Goal: Transaction & Acquisition: Purchase product/service

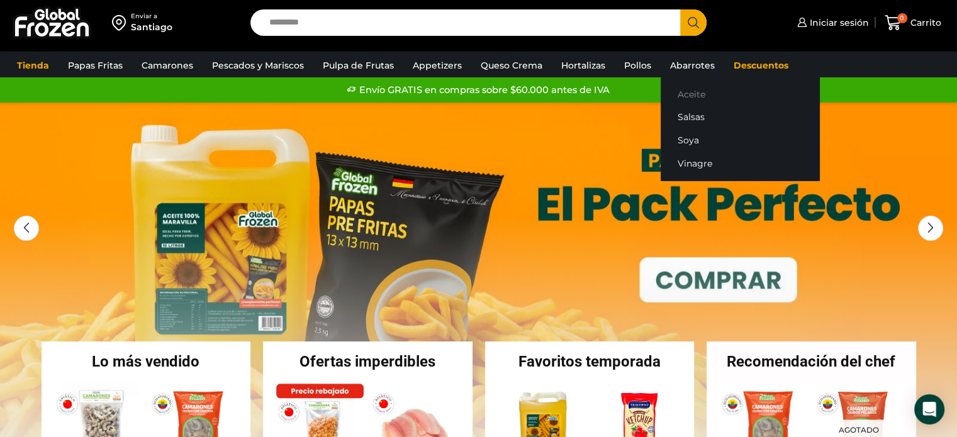
click at [684, 87] on link "Aceite" at bounding box center [740, 93] width 159 height 23
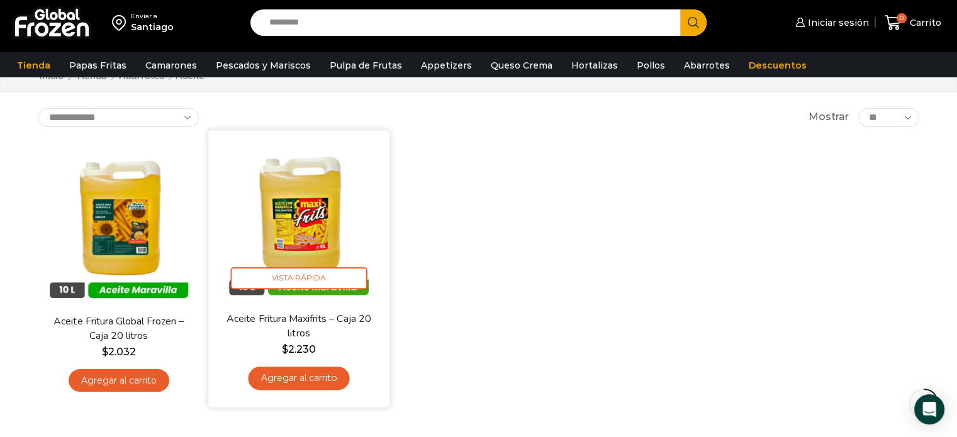
scroll to position [63, 0]
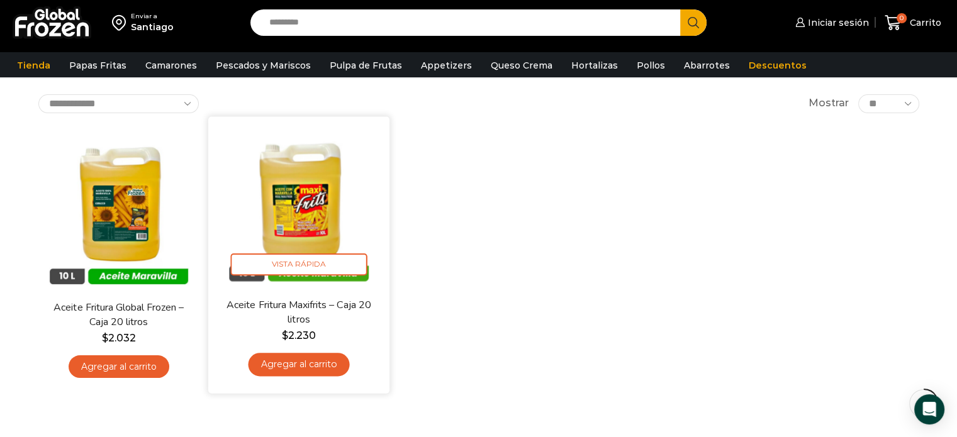
click at [314, 360] on link "Agregar al carrito" at bounding box center [298, 364] width 101 height 23
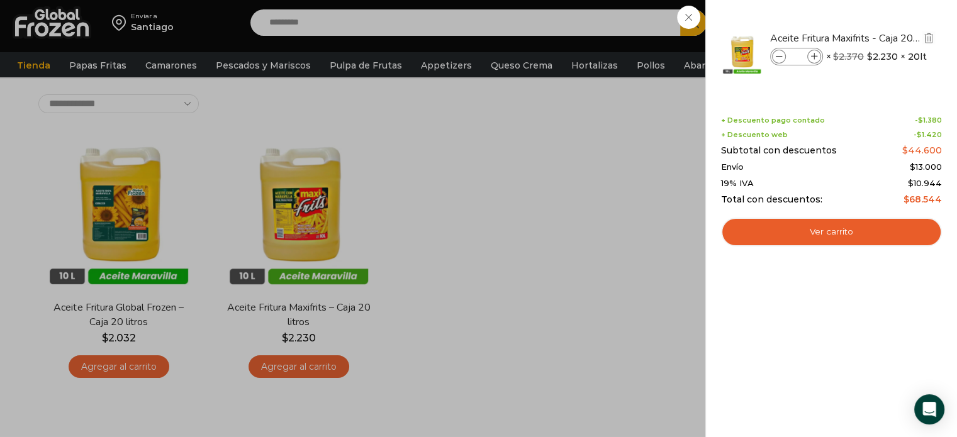
click at [800, 57] on input "*" at bounding box center [796, 57] width 19 height 14
type input "**"
click at [881, 21] on div "22 Carrito 22 22 Shopping Cart" at bounding box center [912, 23] width 63 height 30
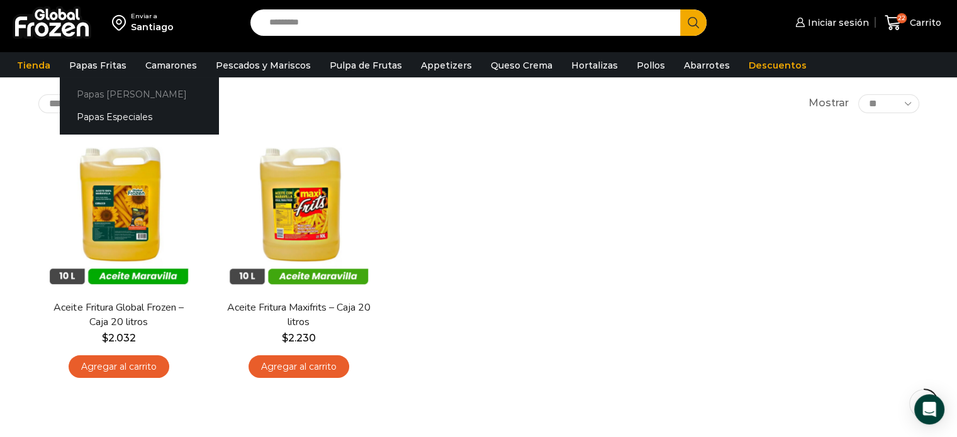
click at [102, 97] on link "Papas [PERSON_NAME]" at bounding box center [139, 93] width 159 height 23
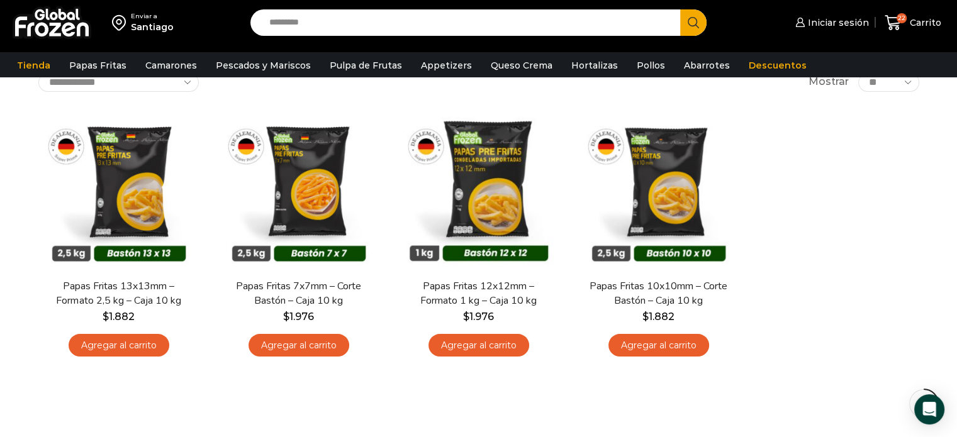
scroll to position [63, 0]
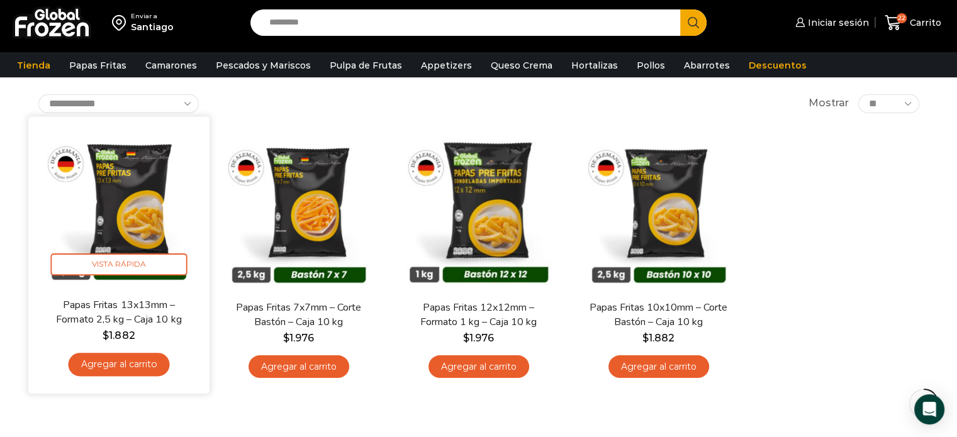
click at [136, 362] on link "Agregar al carrito" at bounding box center [118, 364] width 101 height 23
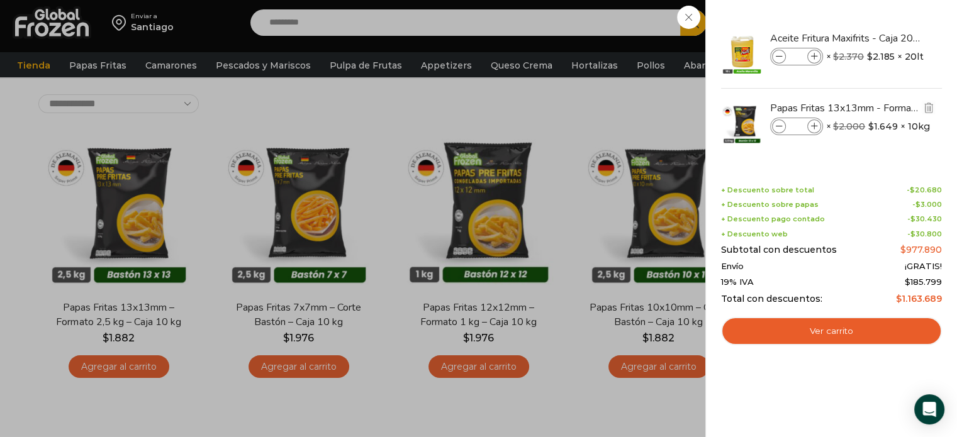
drag, startPoint x: 801, startPoint y: 124, endPoint x: 791, endPoint y: 124, distance: 9.4
click at [791, 124] on input "*" at bounding box center [796, 127] width 19 height 14
click at [791, 125] on input "*" at bounding box center [796, 127] width 19 height 14
click at [798, 128] on input "*" at bounding box center [796, 127] width 19 height 14
type input "***"
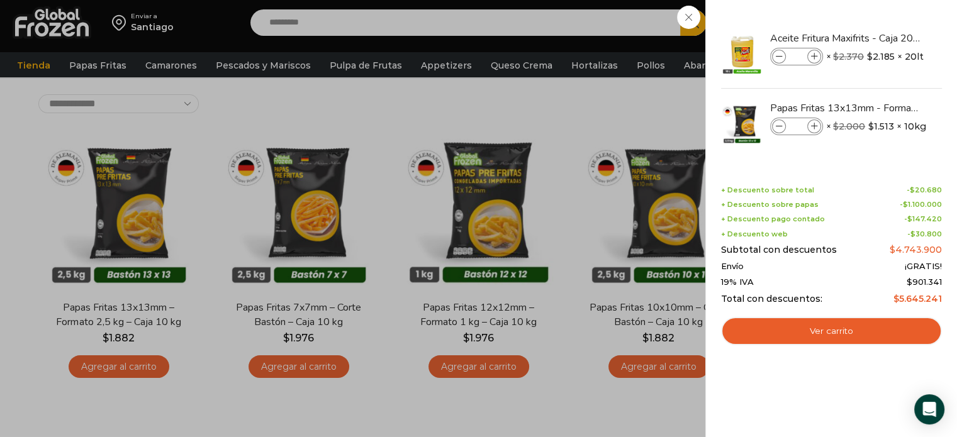
click at [881, 20] on div "272 Carrito 272 272 Shopping Cart" at bounding box center [912, 23] width 63 height 30
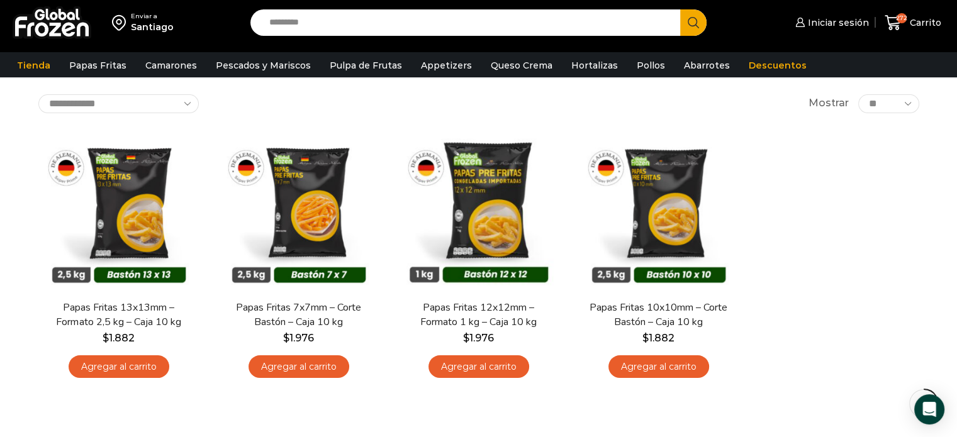
click at [342, 20] on input "Search input" at bounding box center [468, 22] width 411 height 26
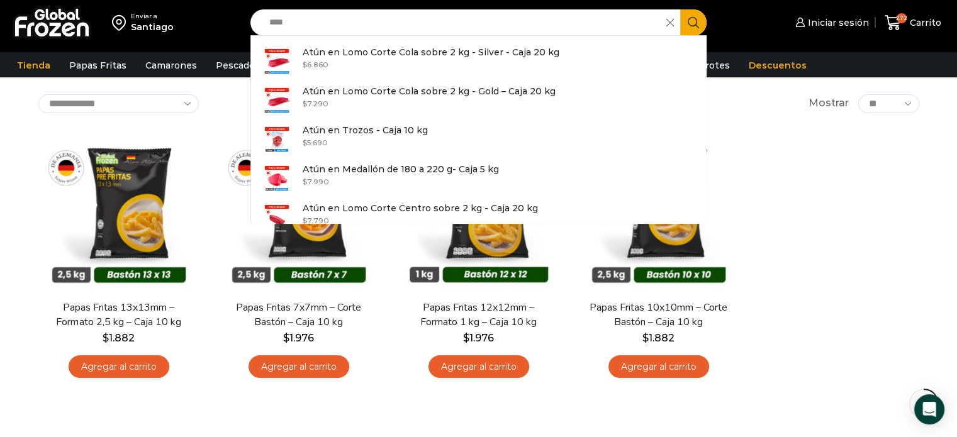
type input "****"
click at [858, 131] on div "En stock Vista Rápida Papas Fritas 13x13mm – Formato 2,5 kg – Caja 10 kg $ 1.88…" at bounding box center [479, 258] width 900 height 275
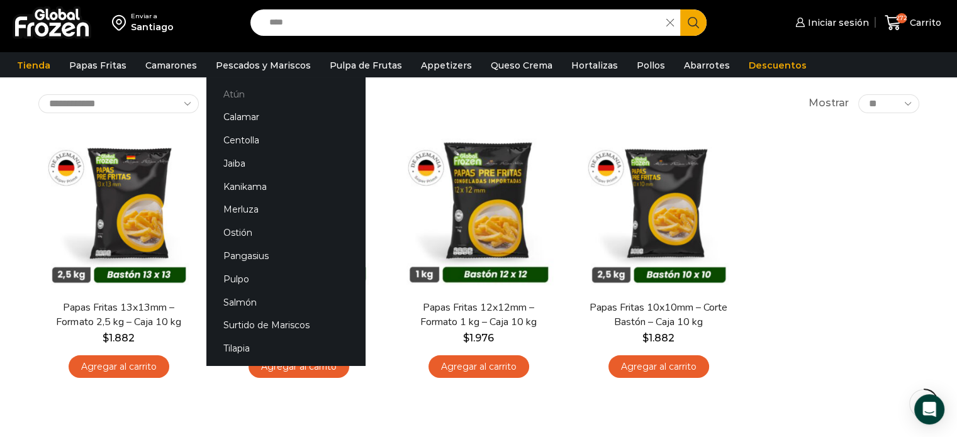
click at [232, 95] on link "Atún" at bounding box center [285, 93] width 159 height 23
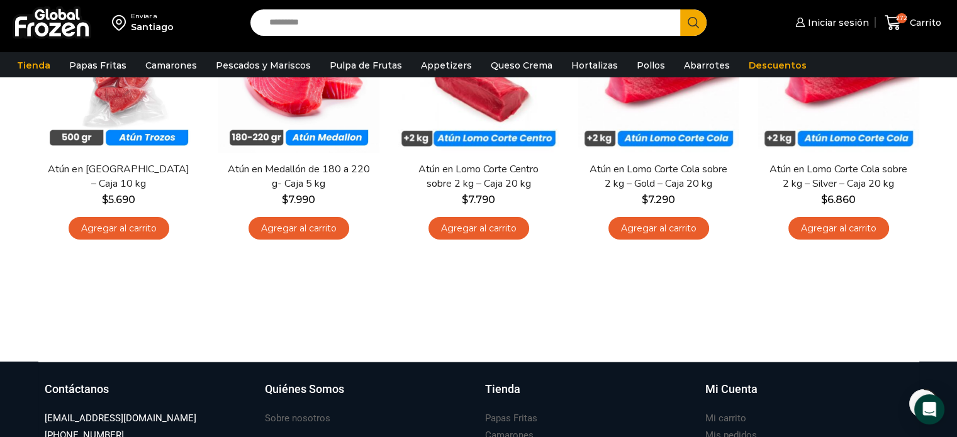
scroll to position [126, 0]
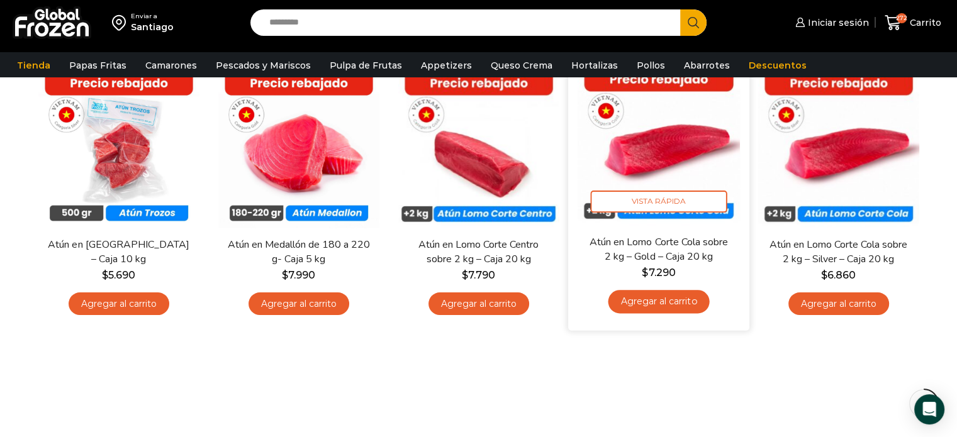
click at [657, 304] on link "Agregar al carrito" at bounding box center [658, 301] width 101 height 23
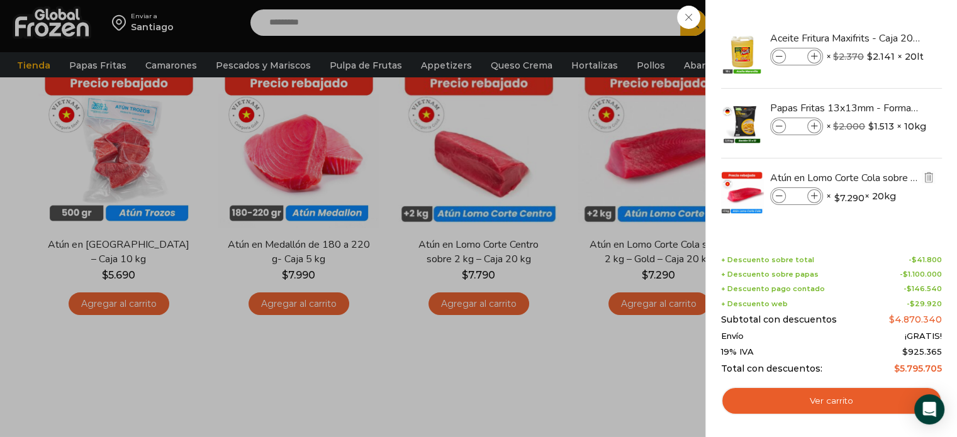
drag, startPoint x: 799, startPoint y: 196, endPoint x: 786, endPoint y: 196, distance: 12.6
click at [787, 196] on input "*" at bounding box center [796, 196] width 19 height 14
click at [798, 196] on input "*" at bounding box center [796, 196] width 19 height 14
type input "*"
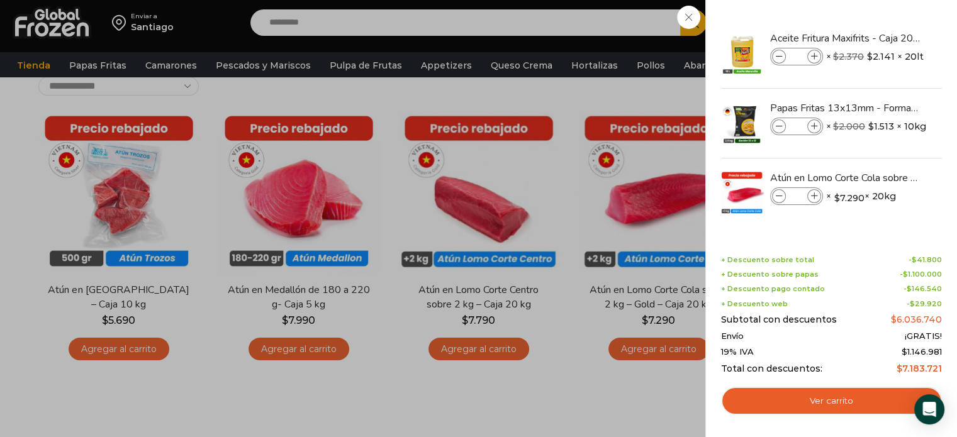
scroll to position [63, 0]
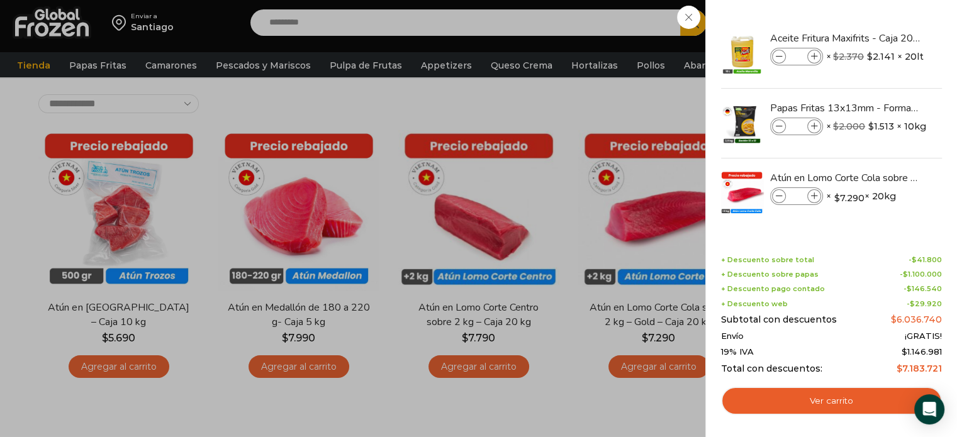
click at [881, 17] on div "281 Carrito 281 281 Shopping Cart" at bounding box center [912, 23] width 63 height 30
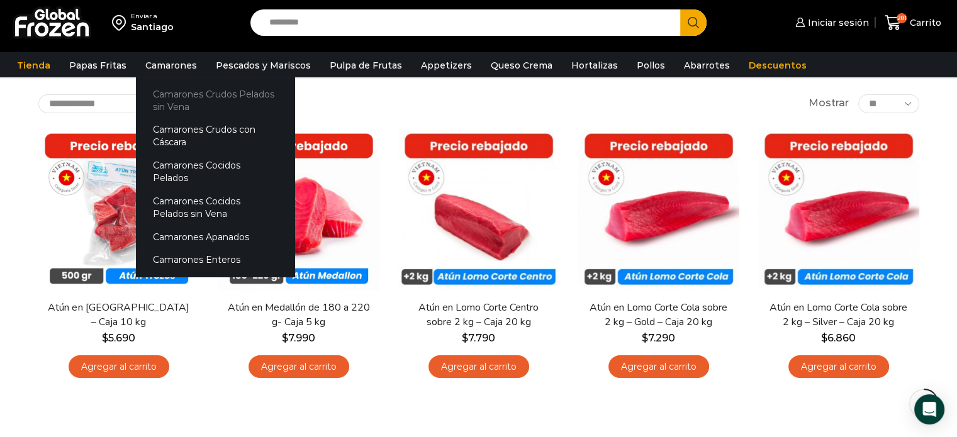
click at [169, 93] on link "Camarones Crudos Pelados sin Vena" at bounding box center [215, 100] width 159 height 36
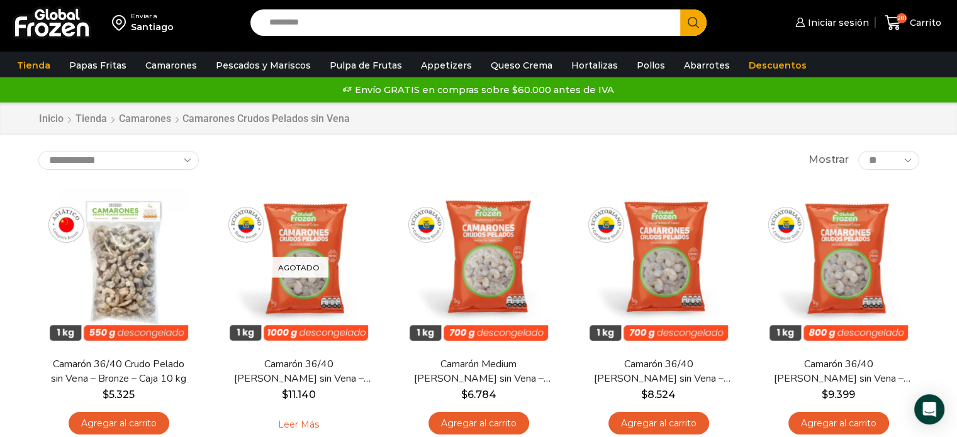
click at [162, 158] on select "**********" at bounding box center [118, 160] width 160 height 19
click at [701, 151] on div "**********" at bounding box center [478, 160] width 881 height 19
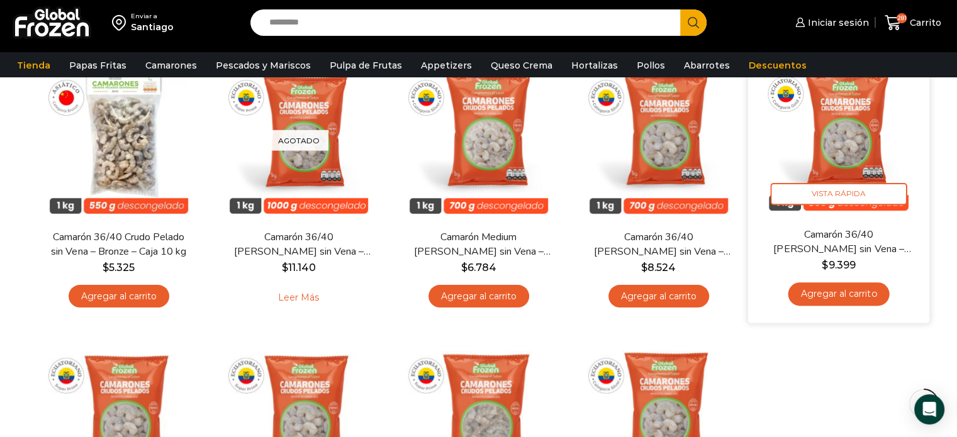
scroll to position [126, 0]
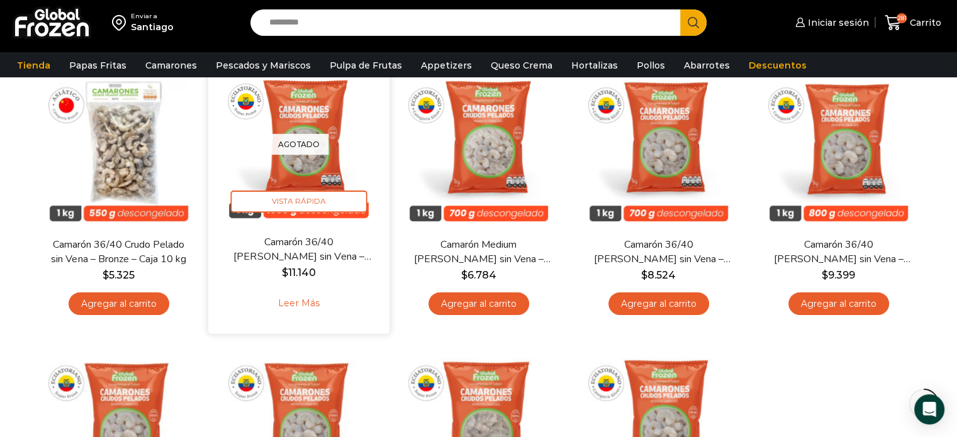
click at [312, 135] on p "Agotado" at bounding box center [299, 143] width 60 height 21
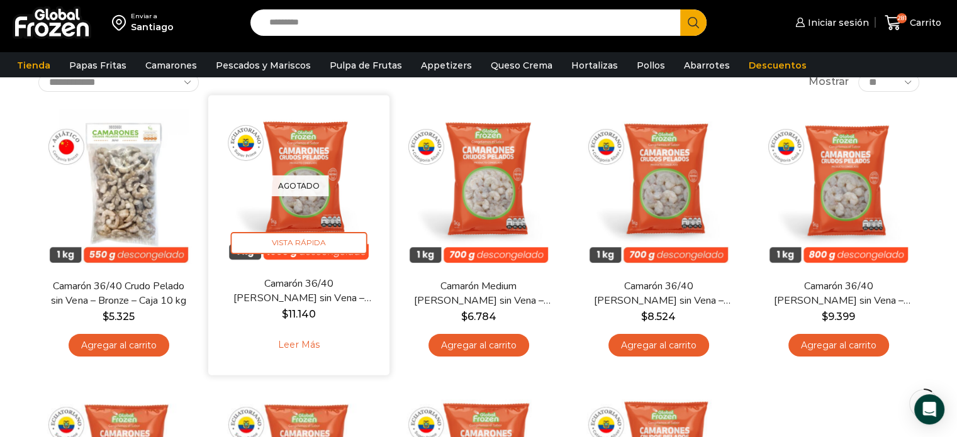
scroll to position [63, 0]
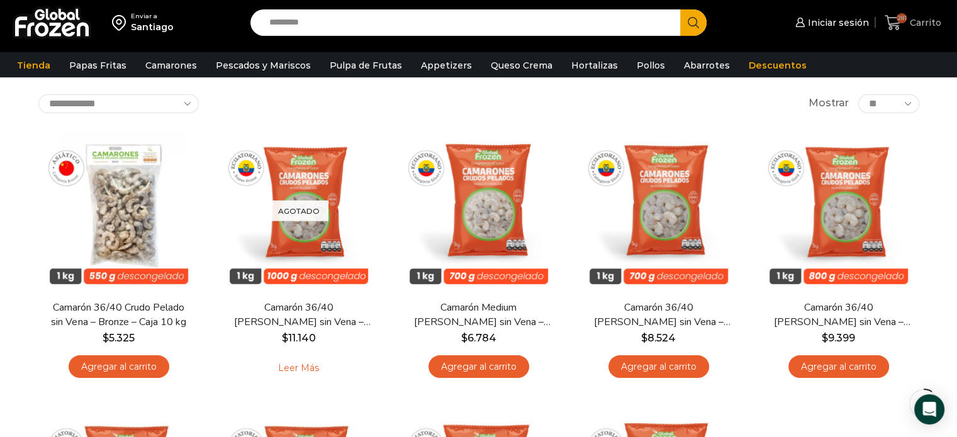
click at [896, 22] on icon at bounding box center [893, 22] width 17 height 17
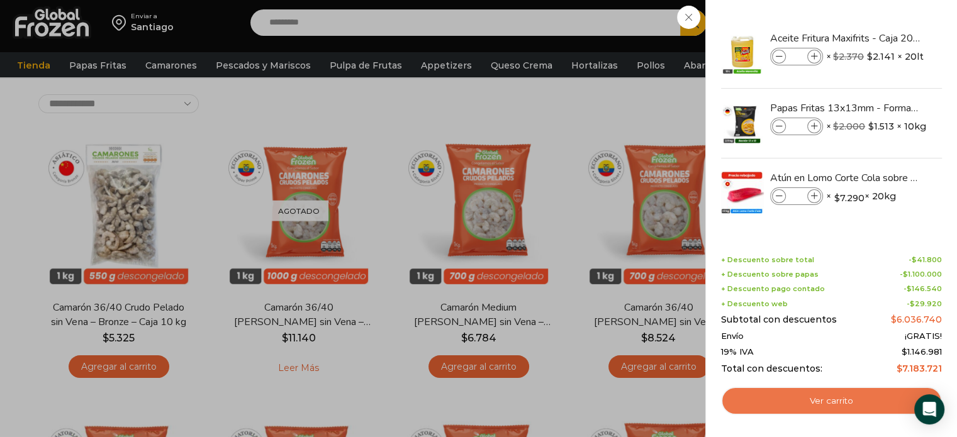
click at [829, 393] on link "Ver carrito" at bounding box center [831, 401] width 221 height 29
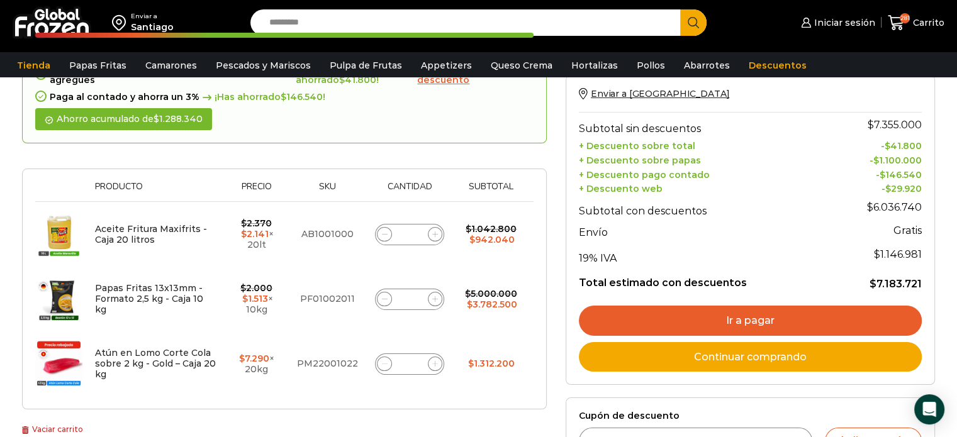
scroll to position [126, 0]
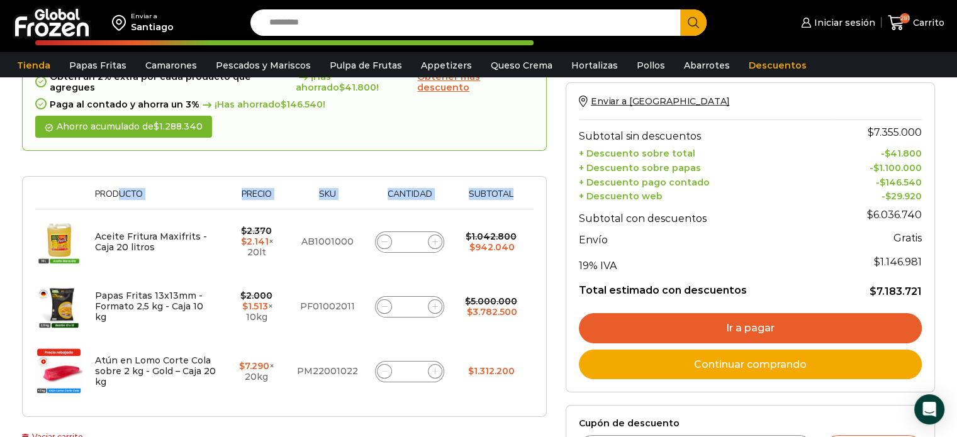
drag, startPoint x: 518, startPoint y: 186, endPoint x: 118, endPoint y: 190, distance: 399.5
click at [118, 190] on tr "Thumbnail image Producto Precio Sku Cantidad Subtotal Eliminar artículo" at bounding box center [284, 199] width 498 height 20
drag, startPoint x: 269, startPoint y: 310, endPoint x: 249, endPoint y: 310, distance: 20.1
click at [249, 310] on td "$ 2.000 Original price was: $2.000. $ 1.513 Current price is: $1.513. × 10kg" at bounding box center [257, 306] width 68 height 65
drag, startPoint x: 310, startPoint y: 233, endPoint x: 325, endPoint y: 233, distance: 15.1
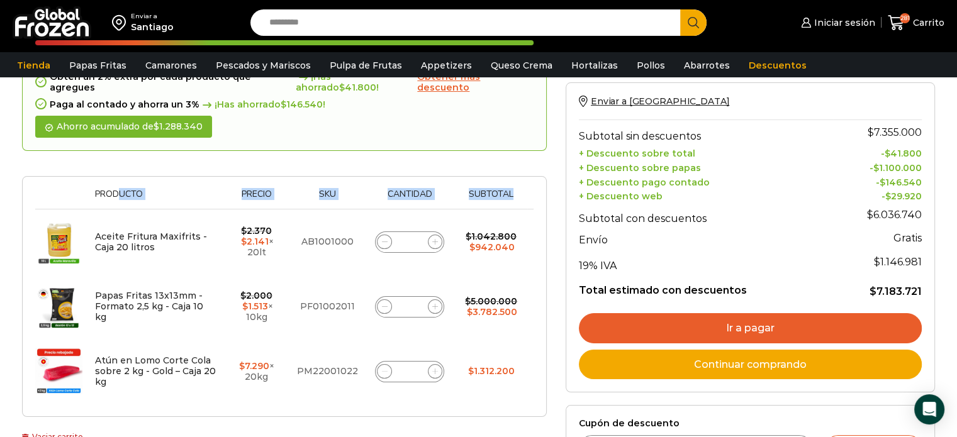
click at [325, 233] on td "AB1001000" at bounding box center [327, 241] width 74 height 65
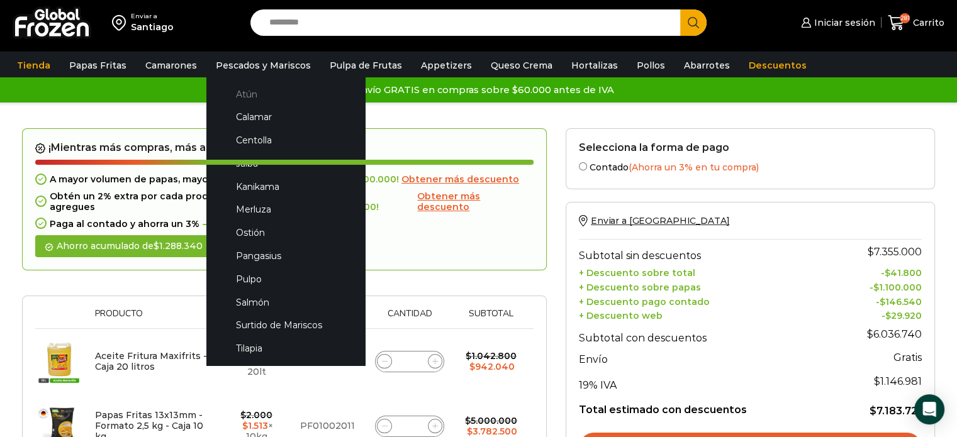
click at [249, 88] on link "Atún" at bounding box center [285, 93] width 133 height 23
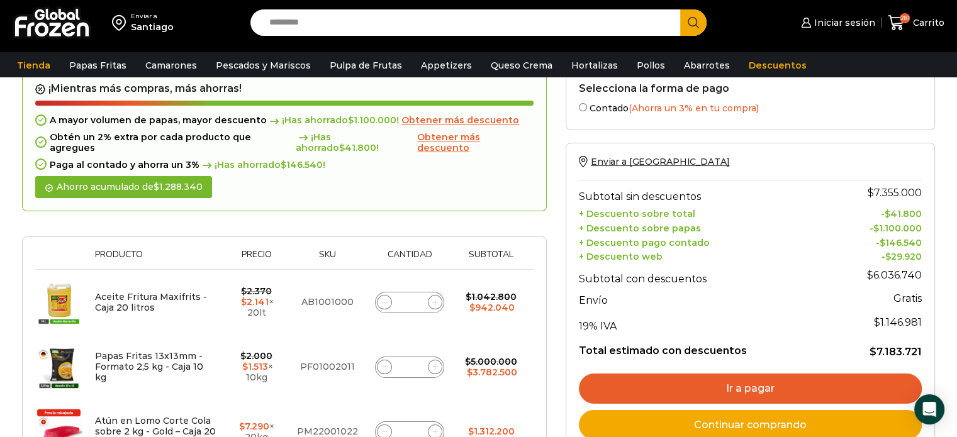
scroll to position [126, 0]
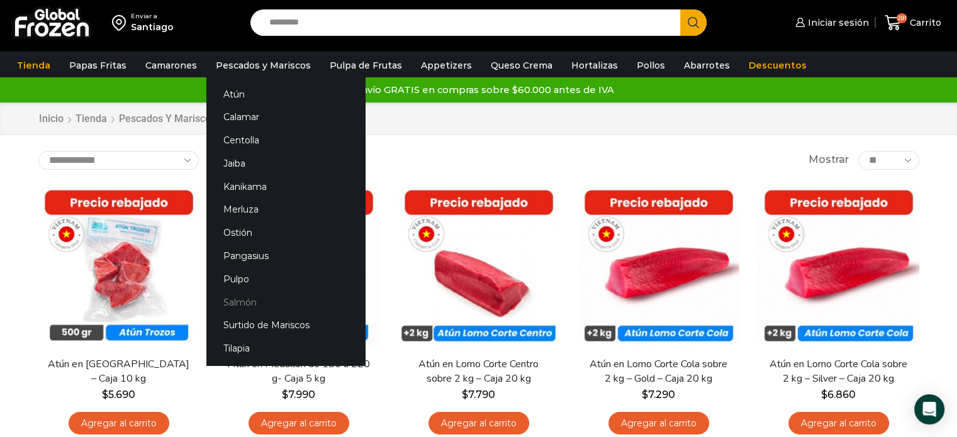
click at [228, 300] on link "Salmón" at bounding box center [285, 302] width 159 height 23
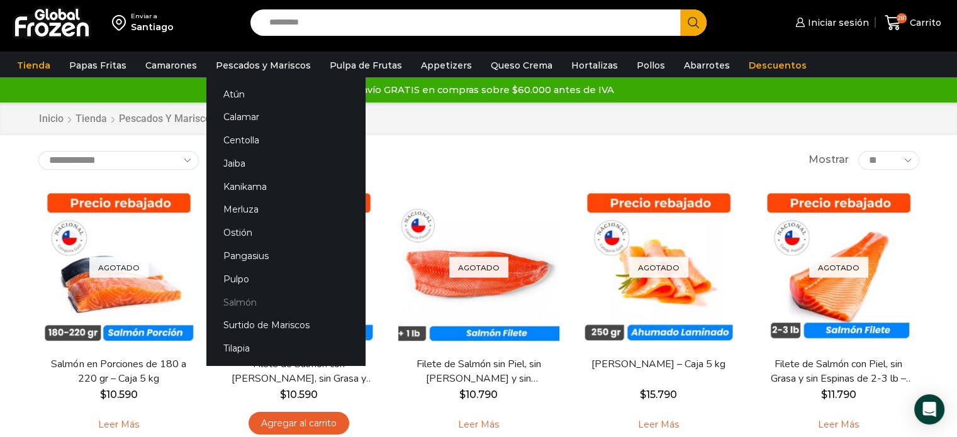
click at [239, 304] on link "Salmón" at bounding box center [285, 302] width 159 height 23
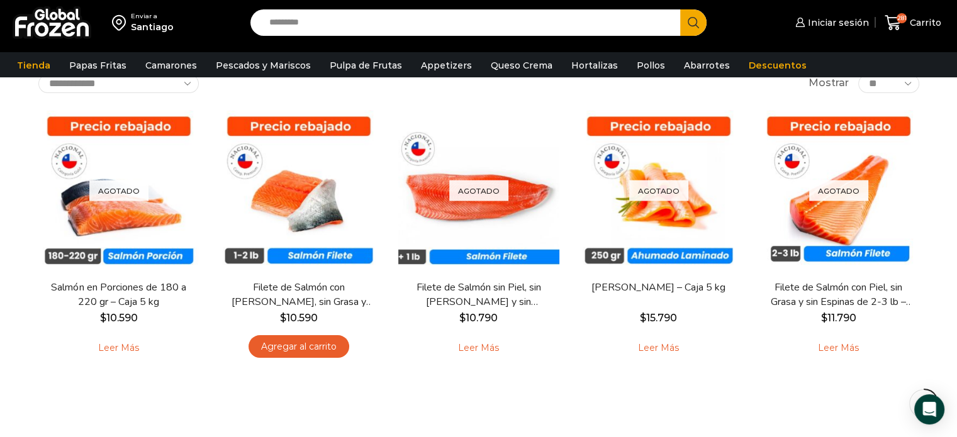
scroll to position [63, 0]
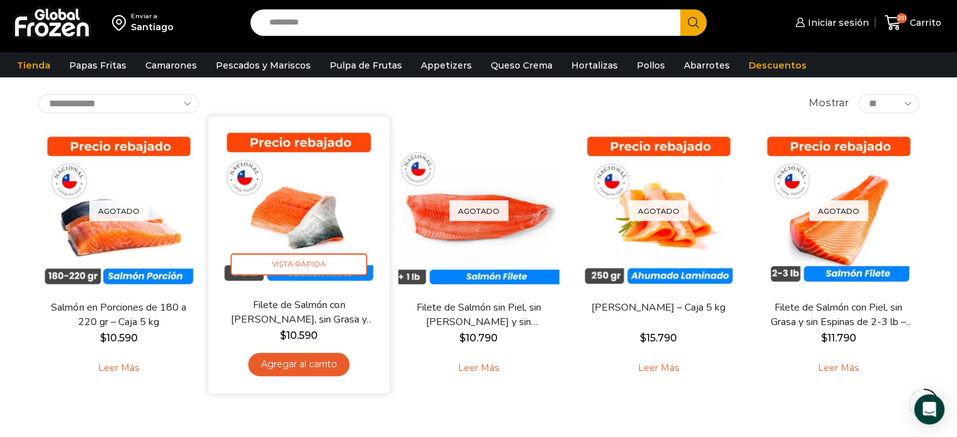
click at [299, 199] on img at bounding box center [299, 207] width 162 height 162
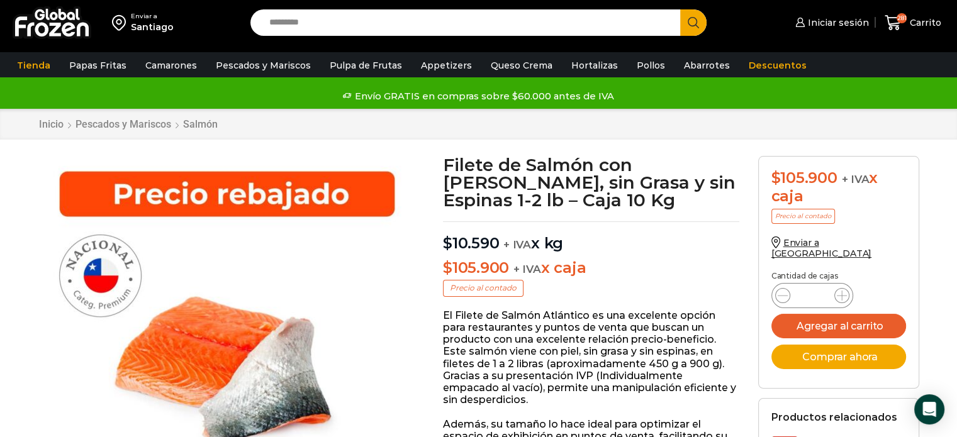
click at [820, 287] on input "*" at bounding box center [812, 296] width 24 height 18
type input "**"
click at [832, 314] on button "Agregar al carrito" at bounding box center [838, 326] width 135 height 25
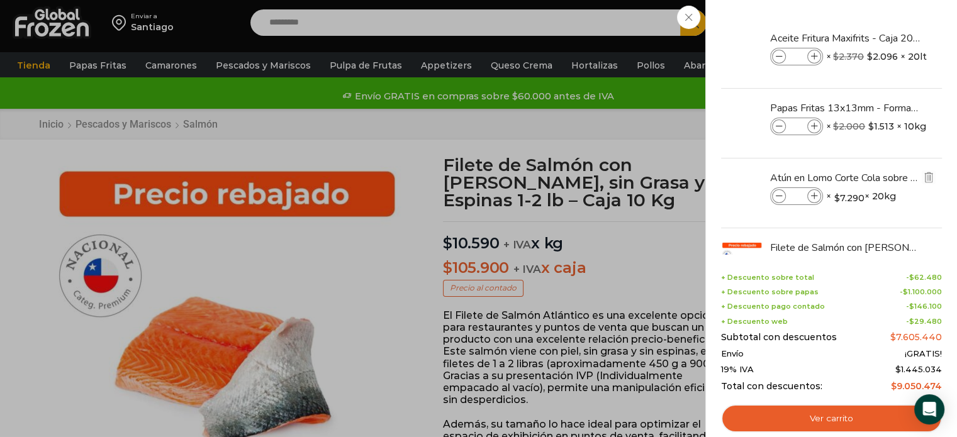
scroll to position [51, 0]
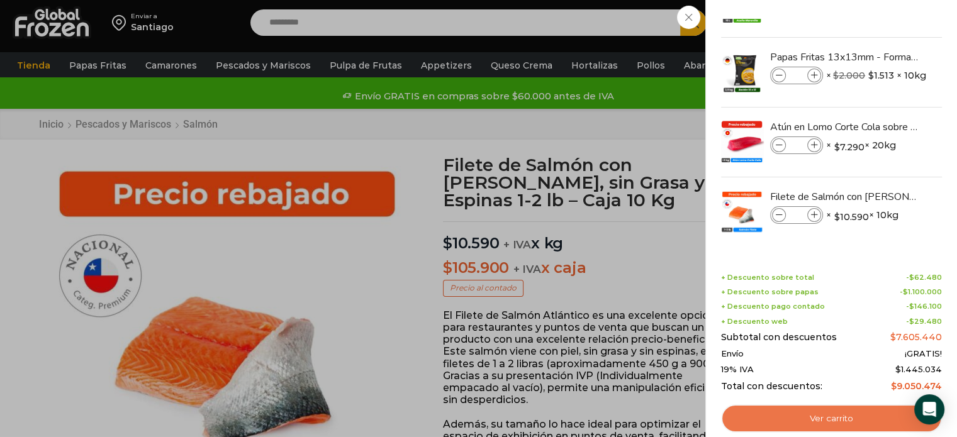
click at [803, 420] on link "Ver carrito" at bounding box center [831, 419] width 221 height 29
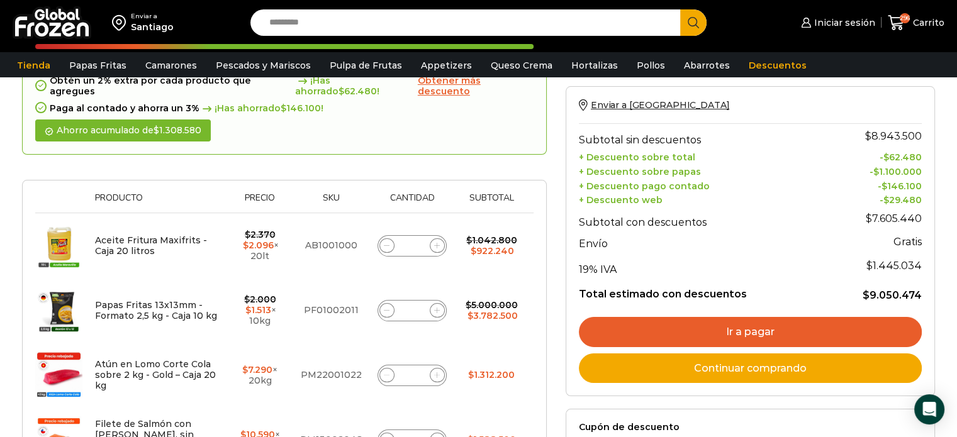
scroll to position [189, 0]
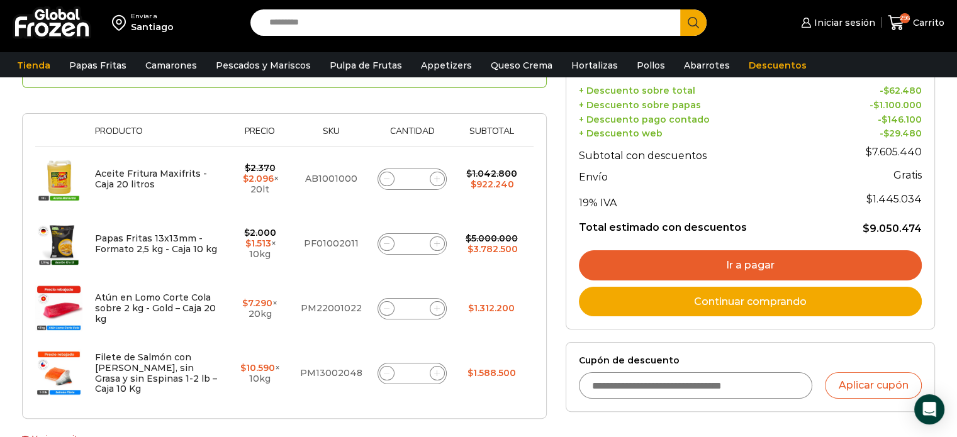
drag, startPoint x: 273, startPoint y: 369, endPoint x: 246, endPoint y: 355, distance: 30.4
click at [246, 355] on td "$ 10.590 × 10kg" at bounding box center [259, 373] width 67 height 65
click at [369, 388] on td "Filete de Salmón con Piel, sin Grasa y sin Espinas 1-2 lb – Caja 10 Kg cantidad…" at bounding box center [411, 373] width 87 height 65
drag, startPoint x: 518, startPoint y: 362, endPoint x: 485, endPoint y: 364, distance: 33.4
click at [485, 364] on td "$ 1.588.500" at bounding box center [491, 373] width 71 height 65
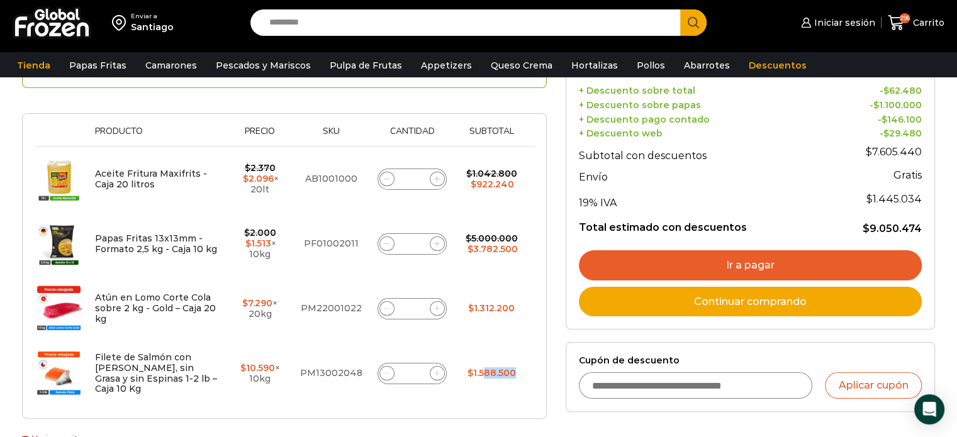
click at [484, 367] on bdi "$ 1.588.500" at bounding box center [491, 372] width 48 height 11
drag, startPoint x: 116, startPoint y: 312, endPoint x: 96, endPoint y: 286, distance: 32.7
click at [96, 286] on td "Atún en Lomo Corte Cola sobre 2 kg - Gold – Caja 20 kg" at bounding box center [158, 308] width 138 height 65
drag, startPoint x: 215, startPoint y: 241, endPoint x: 128, endPoint y: 232, distance: 86.7
click at [128, 232] on td "Papas Fritas 13x13mm - Formato 2,5 kg - Caja 10 kg" at bounding box center [158, 243] width 138 height 65
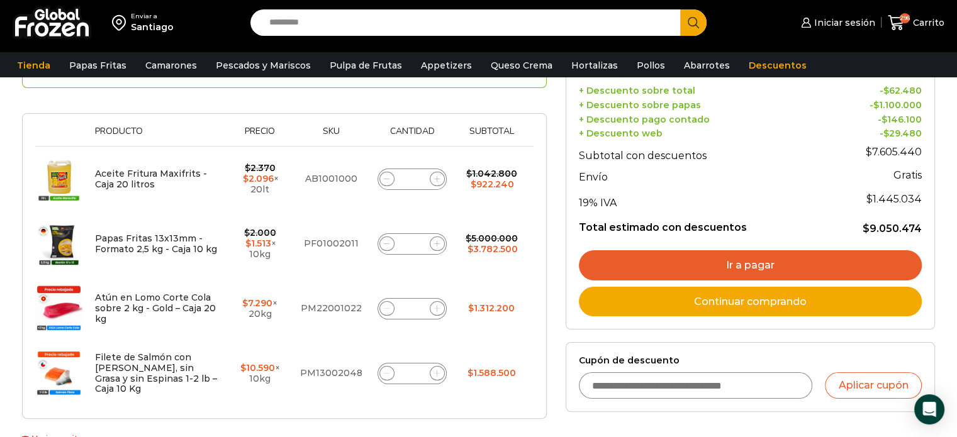
click at [163, 177] on td "Aceite Fritura Maxifrits - Caja 20 litros" at bounding box center [158, 179] width 138 height 65
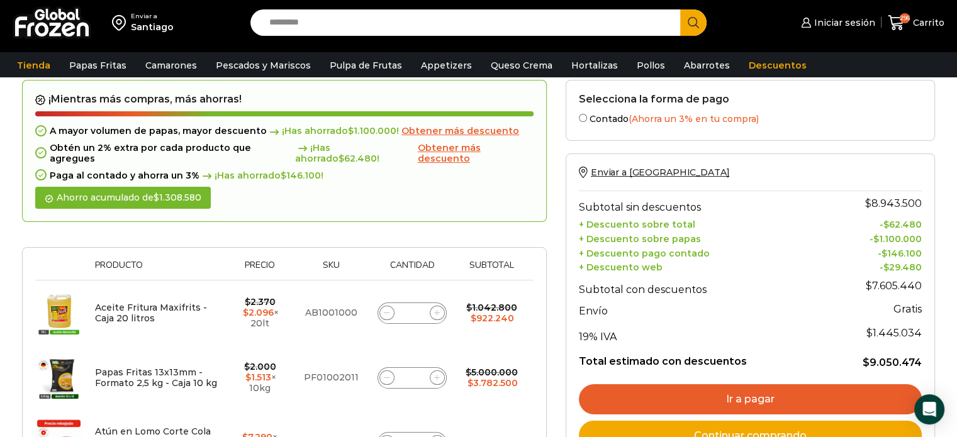
scroll to position [0, 0]
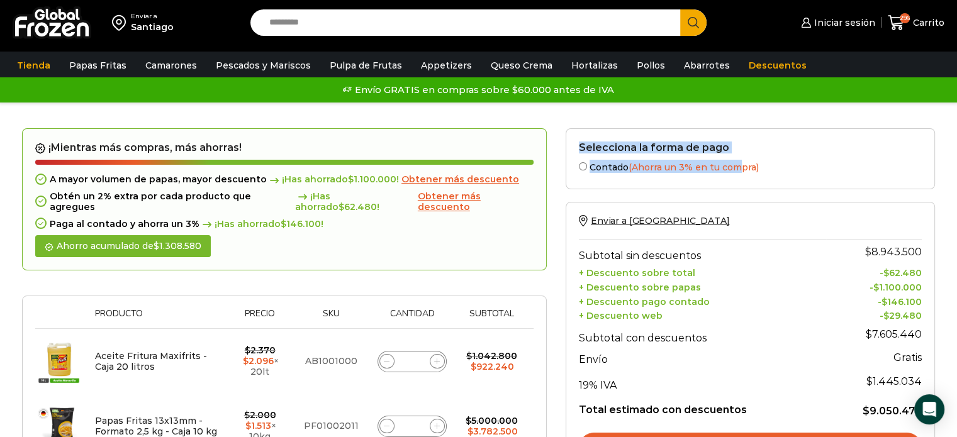
drag, startPoint x: 581, startPoint y: 147, endPoint x: 739, endPoint y: 155, distance: 158.1
click at [739, 155] on form "Selecciona la forma de pago Contado (Ahorra un 3% en tu compra) Seleccionar" at bounding box center [750, 158] width 369 height 61
click at [742, 153] on h2 "Selecciona la forma de pago" at bounding box center [750, 148] width 343 height 12
drag, startPoint x: 595, startPoint y: 149, endPoint x: 675, endPoint y: 145, distance: 80.0
click at [675, 145] on h2 "Selecciona la forma de pago" at bounding box center [750, 148] width 343 height 12
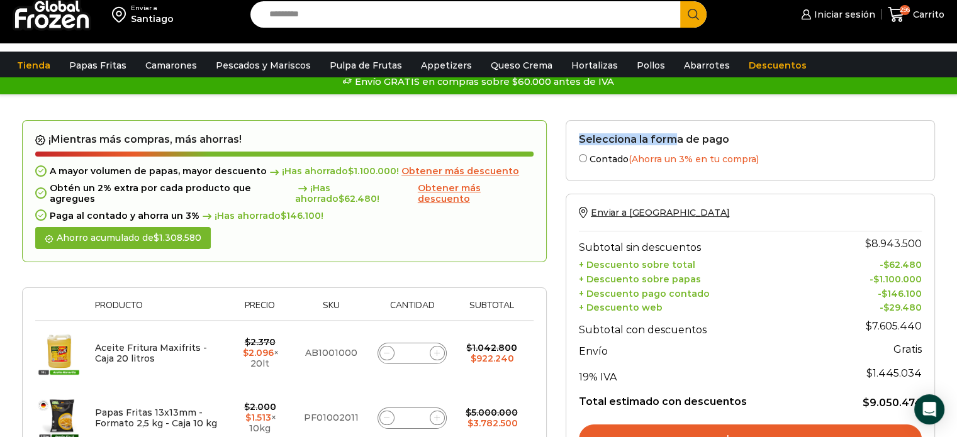
scroll to position [126, 0]
